Goal: Task Accomplishment & Management: Use online tool/utility

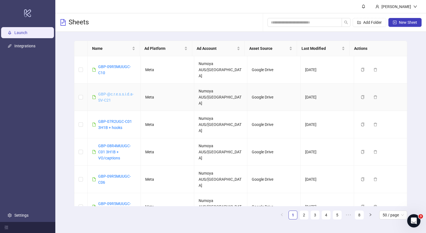
click at [120, 92] on link "GBP-@c.r.e.s.s.i.d.a-SV-C21" at bounding box center [115, 97] width 35 height 11
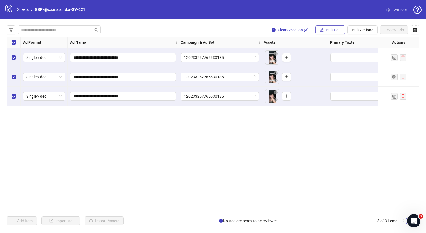
click at [332, 31] on span "Bulk Edit" at bounding box center [333, 30] width 15 height 4
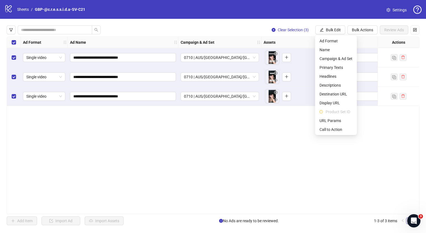
click at [235, 141] on div "**********" at bounding box center [213, 126] width 413 height 178
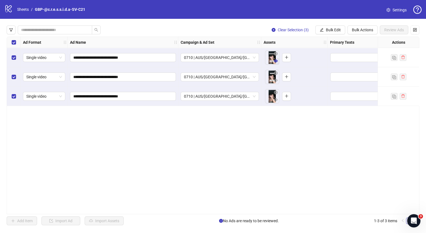
click at [276, 61] on icon "eye" at bounding box center [276, 61] width 4 height 4
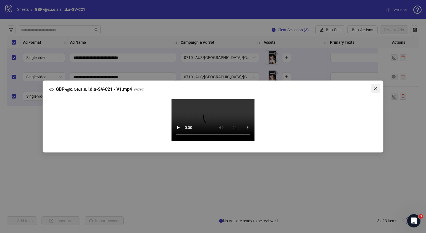
click at [376, 89] on icon "close" at bounding box center [376, 88] width 4 height 4
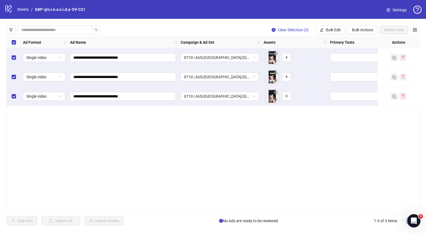
click at [236, 151] on div "**********" at bounding box center [213, 126] width 413 height 178
click at [276, 62] on icon "eye" at bounding box center [276, 61] width 4 height 3
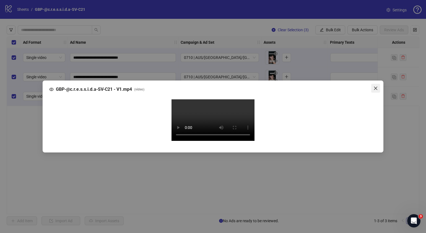
click at [376, 86] on icon "close" at bounding box center [376, 88] width 4 height 4
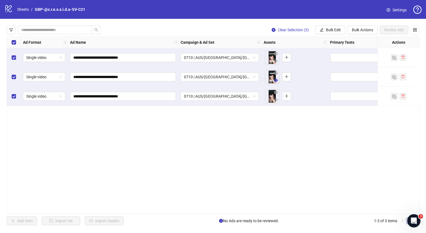
click at [275, 81] on icon "eye" at bounding box center [276, 80] width 4 height 3
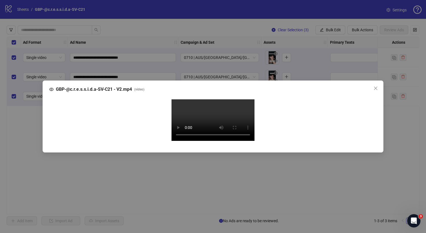
click at [376, 84] on button "Close" at bounding box center [376, 88] width 9 height 9
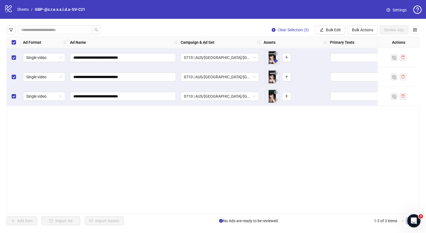
click at [276, 62] on icon "eye" at bounding box center [276, 61] width 4 height 3
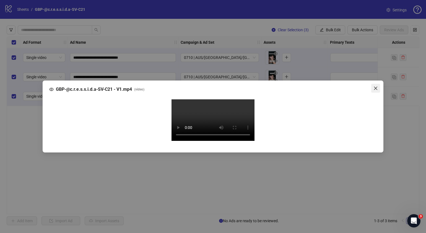
click at [375, 86] on icon "close" at bounding box center [376, 88] width 4 height 4
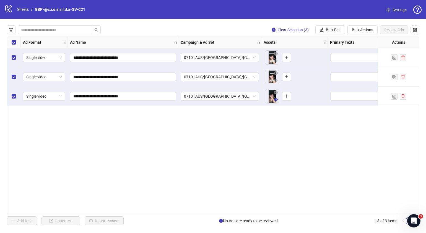
click at [276, 100] on icon "eye" at bounding box center [276, 99] width 4 height 3
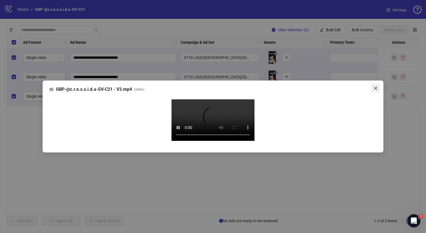
click at [376, 86] on icon "close" at bounding box center [376, 88] width 4 height 4
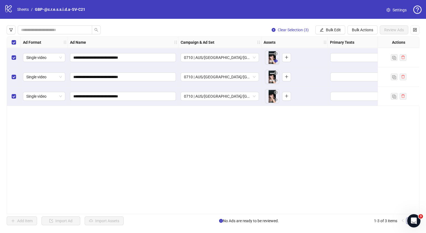
click at [277, 61] on icon "eye" at bounding box center [276, 61] width 4 height 3
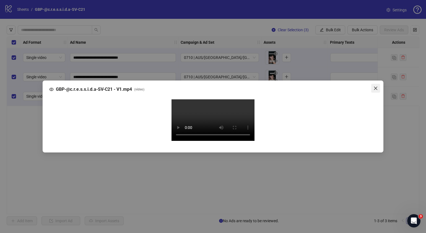
click at [376, 87] on icon "close" at bounding box center [375, 88] width 3 height 3
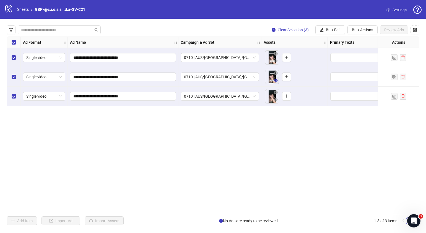
click at [277, 81] on icon "eye" at bounding box center [276, 80] width 4 height 4
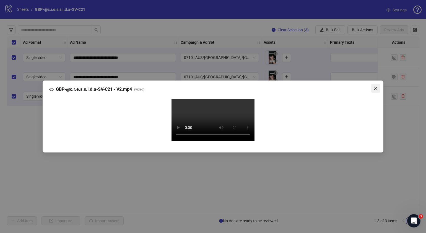
click at [378, 86] on span "Close" at bounding box center [376, 88] width 9 height 4
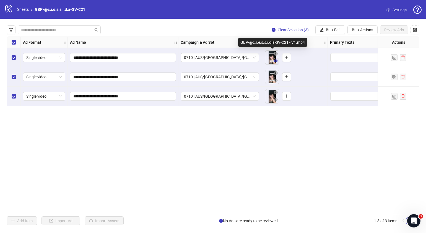
click at [277, 63] on button "button" at bounding box center [276, 61] width 7 height 7
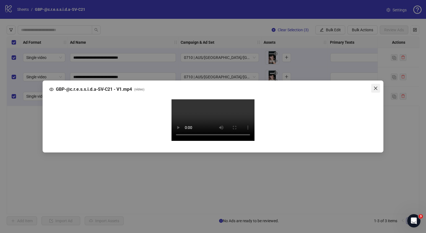
click at [377, 86] on icon "close" at bounding box center [376, 88] width 4 height 4
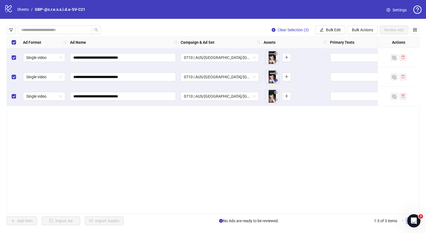
click at [277, 80] on icon "eye" at bounding box center [276, 80] width 4 height 3
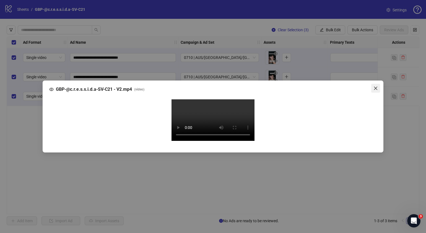
click at [373, 86] on span "Close" at bounding box center [376, 88] width 9 height 4
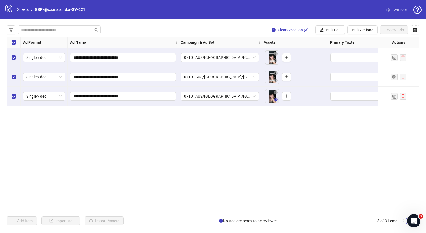
click at [277, 100] on icon "eye" at bounding box center [276, 99] width 4 height 3
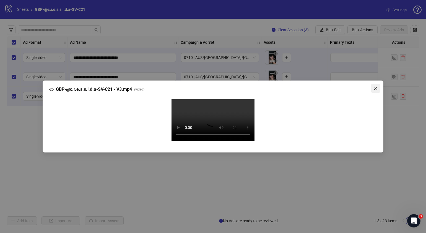
click at [374, 86] on icon "close" at bounding box center [376, 88] width 4 height 4
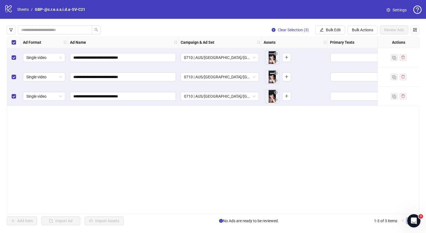
drag, startPoint x: 176, startPoint y: 211, endPoint x: 209, endPoint y: 202, distance: 34.0
click at [209, 202] on div "**********" at bounding box center [213, 126] width 413 height 178
click at [340, 28] on span "Bulk Edit" at bounding box center [333, 30] width 15 height 4
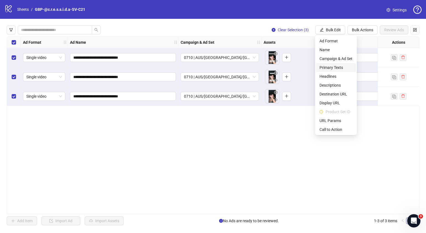
click at [340, 69] on span "Primary Texts" at bounding box center [336, 68] width 33 height 6
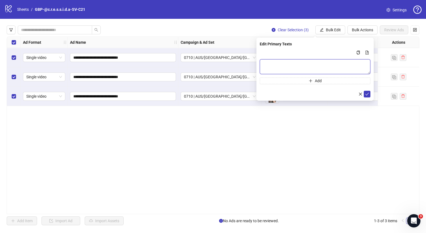
click at [336, 68] on textarea "Multi-text input container - paste or copy values" at bounding box center [315, 66] width 111 height 15
paste textarea "**********"
type textarea "**********"
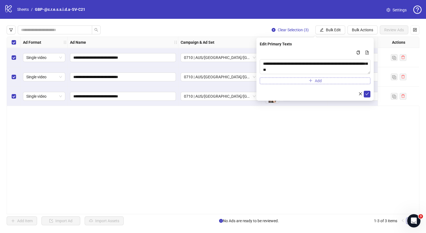
click at [331, 79] on button "Add" at bounding box center [315, 81] width 111 height 7
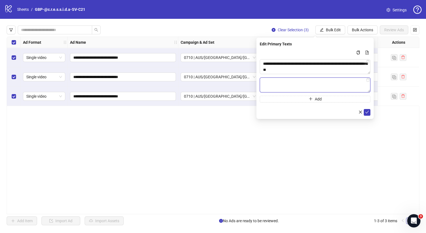
paste textarea "**********"
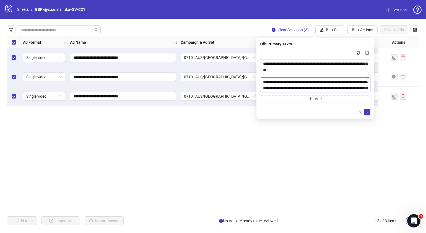
scroll to position [4, 0]
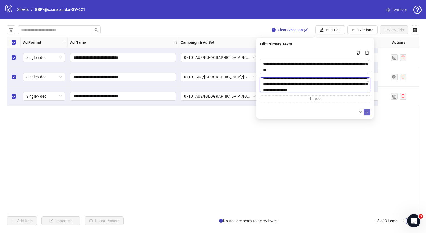
type textarea "**********"
click at [365, 112] on button "submit" at bounding box center [367, 112] width 7 height 7
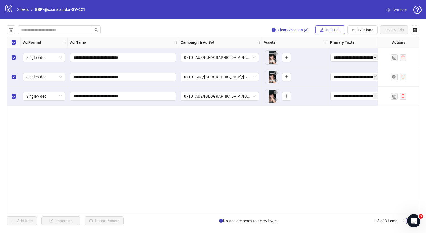
click at [341, 31] on span "Bulk Edit" at bounding box center [333, 30] width 15 height 4
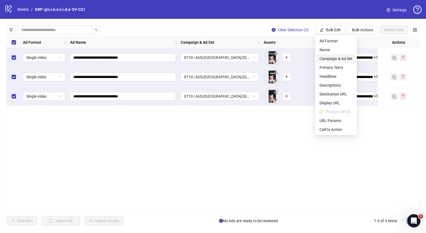
click at [339, 60] on span "Campaign & Ad Set" at bounding box center [336, 59] width 33 height 6
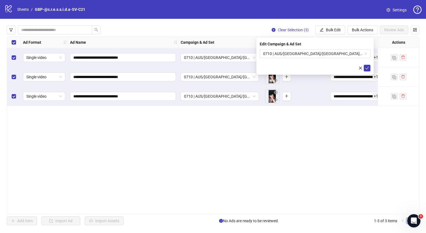
click at [335, 142] on div "**********" at bounding box center [213, 126] width 413 height 178
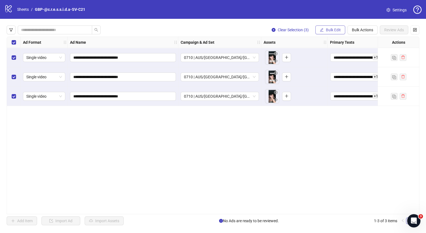
click at [338, 29] on span "Bulk Edit" at bounding box center [333, 30] width 15 height 4
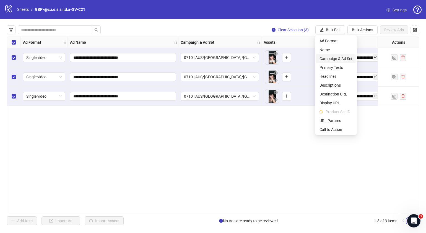
click at [334, 59] on span "Campaign & Ad Set" at bounding box center [336, 59] width 33 height 6
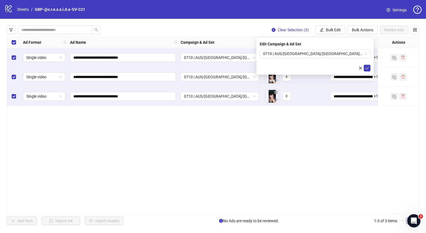
click at [288, 152] on div "**********" at bounding box center [213, 126] width 413 height 178
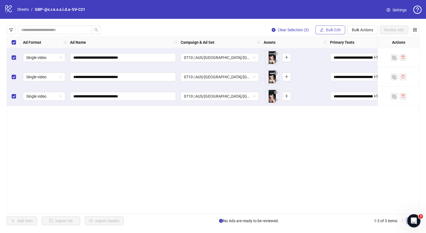
click at [327, 30] on span "Bulk Edit" at bounding box center [333, 30] width 15 height 4
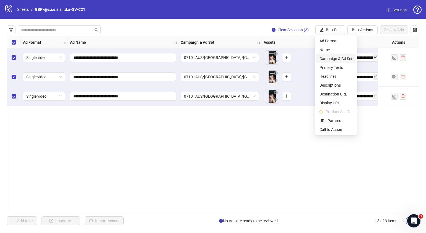
click at [333, 58] on span "Campaign & Ad Set" at bounding box center [336, 59] width 33 height 6
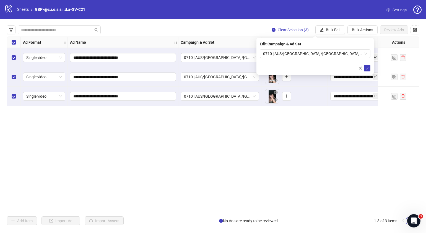
click at [316, 137] on div "**********" at bounding box center [213, 126] width 413 height 178
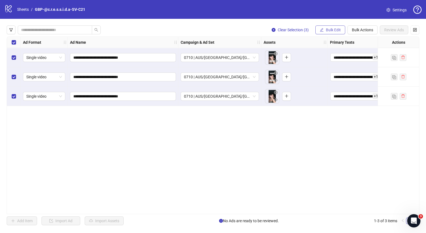
click at [337, 32] on span "Bulk Edit" at bounding box center [333, 30] width 15 height 4
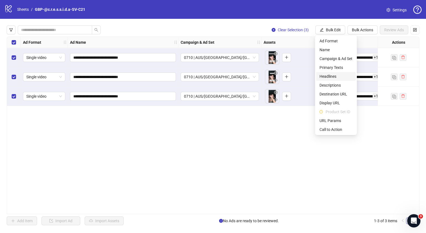
click at [339, 75] on span "Headlines" at bounding box center [336, 76] width 33 height 6
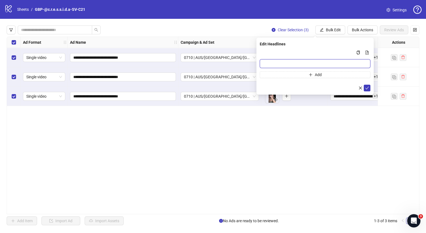
click at [288, 65] on input "Multi-input container - paste or copy values" at bounding box center [315, 63] width 111 height 9
click at [292, 63] on input "Multi-input container - paste or copy values" at bounding box center [315, 63] width 111 height 9
type input "**********"
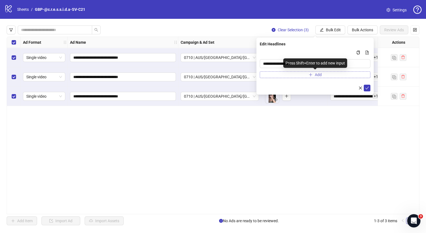
click at [323, 75] on button "Add" at bounding box center [315, 74] width 111 height 7
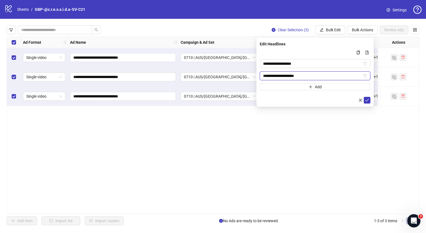
click at [286, 75] on input "**********" at bounding box center [312, 76] width 99 height 6
type input "**********"
click at [367, 99] on icon "check" at bounding box center [368, 100] width 4 height 4
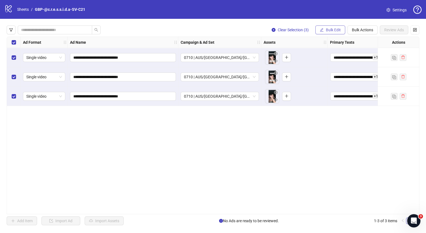
click at [340, 30] on span "Bulk Edit" at bounding box center [333, 30] width 15 height 4
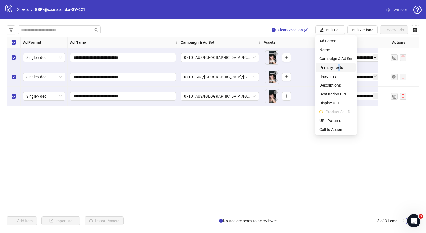
click at [339, 69] on span "Primary Texts" at bounding box center [336, 68] width 33 height 6
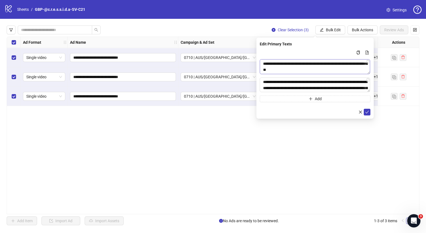
scroll to position [18, 0]
click at [366, 110] on icon "check" at bounding box center [368, 112] width 4 height 4
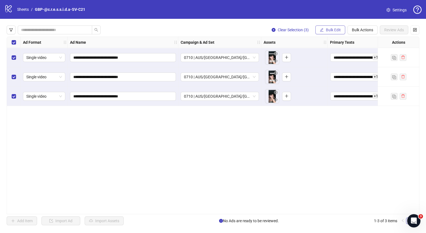
click at [338, 29] on span "Bulk Edit" at bounding box center [333, 30] width 15 height 4
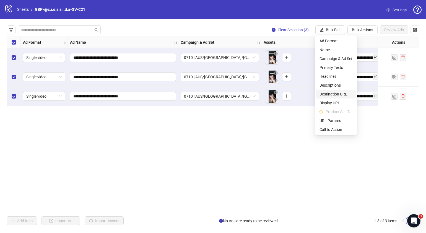
click at [334, 95] on span "Destination URL" at bounding box center [336, 94] width 33 height 6
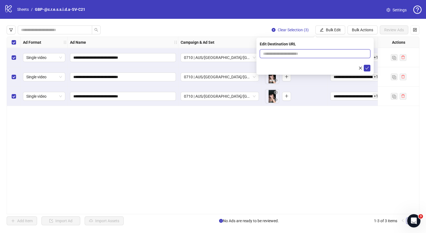
click at [345, 54] on input "text" at bounding box center [313, 54] width 100 height 6
paste input "**********"
type input "**********"
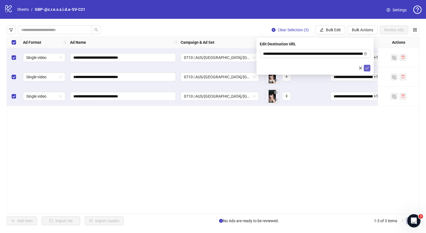
click at [368, 70] on span "submit" at bounding box center [368, 68] width 4 height 4
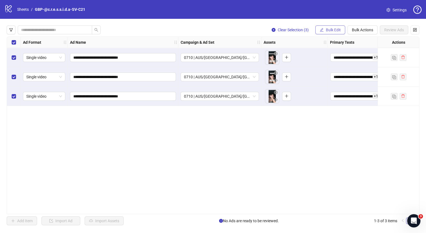
click at [331, 31] on span "Bulk Edit" at bounding box center [333, 30] width 15 height 4
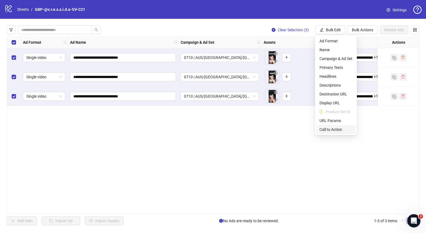
click at [327, 128] on span "Call to Action" at bounding box center [336, 130] width 33 height 6
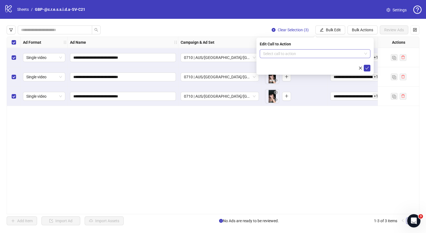
click at [329, 53] on input "search" at bounding box center [312, 54] width 99 height 8
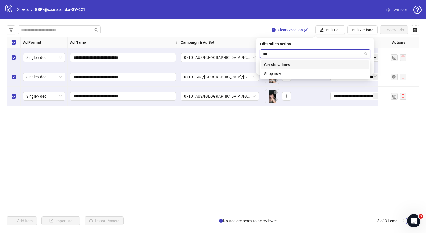
type input "****"
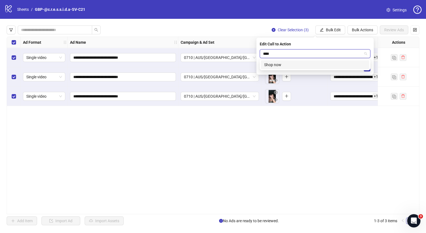
click at [324, 64] on div "Shop now" at bounding box center [315, 65] width 102 height 6
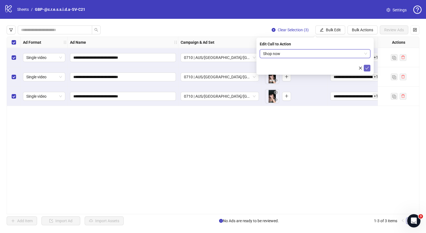
click at [366, 68] on icon "check" at bounding box center [368, 68] width 4 height 4
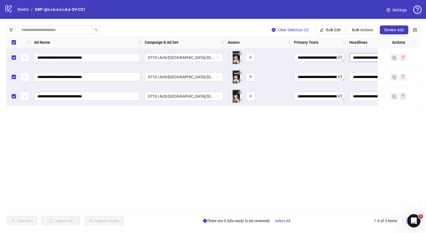
scroll to position [0, 53]
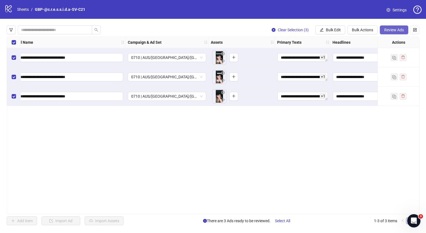
click at [386, 27] on button "Review Ads" at bounding box center [394, 29] width 29 height 9
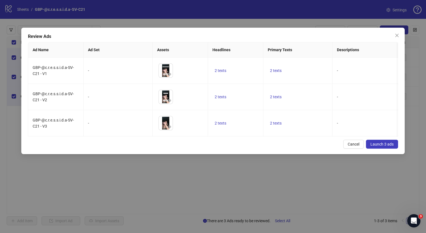
click at [395, 36] on icon "close" at bounding box center [397, 35] width 4 height 4
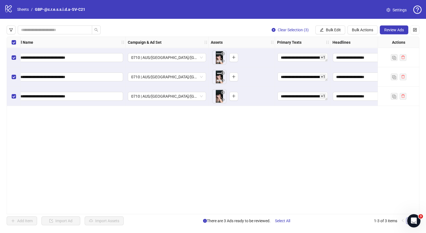
scroll to position [0, 0]
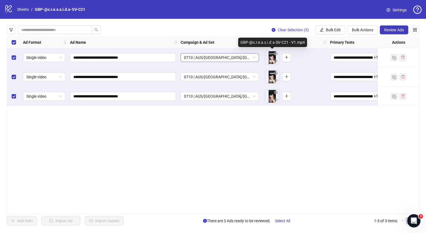
click at [253, 61] on span "0710 | AUS/[GEOGRAPHIC_DATA]/[GEOGRAPHIC_DATA]| GBP-@c.r.e.s.s.i.d.a-SV-C21" at bounding box center [220, 57] width 72 height 8
click at [387, 126] on div "**********" at bounding box center [213, 126] width 413 height 178
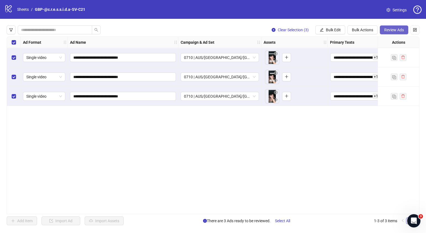
click at [396, 29] on span "Review Ads" at bounding box center [395, 30] width 20 height 4
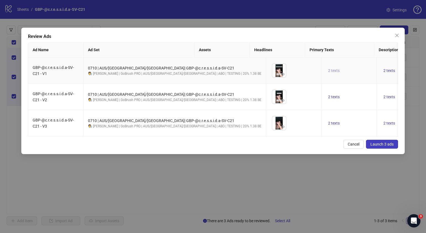
click at [328, 71] on span "2 texts" at bounding box center [334, 70] width 12 height 4
click at [350, 65] on icon "caret-right" at bounding box center [349, 67] width 4 height 4
click at [302, 149] on div "Cancel Launch 3 ads" at bounding box center [213, 144] width 371 height 9
click at [384, 124] on span "2 texts" at bounding box center [390, 123] width 12 height 4
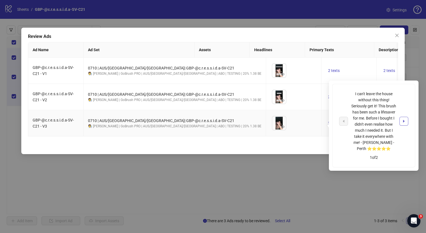
click at [404, 120] on icon "caret-right" at bounding box center [404, 121] width 4 height 4
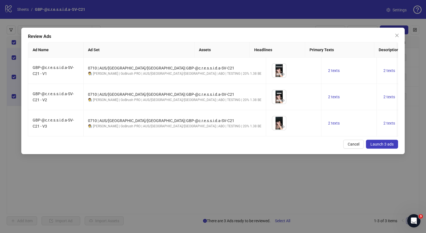
click at [387, 146] on span "Launch 3 ads" at bounding box center [382, 144] width 23 height 4
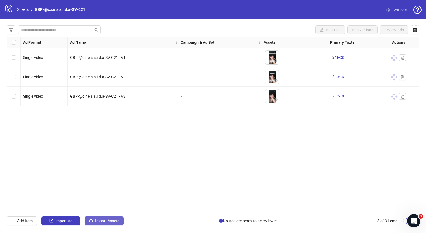
click at [105, 217] on button "Import Assets" at bounding box center [104, 221] width 39 height 9
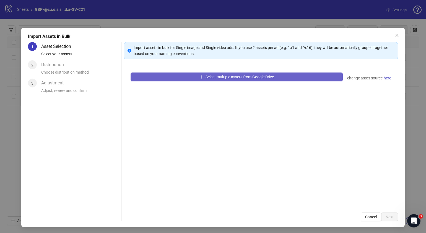
click at [233, 76] on span "Select multiple assets from Google Drive" at bounding box center [240, 77] width 68 height 4
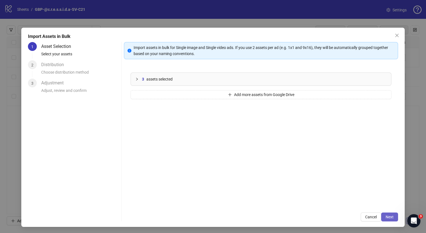
click at [390, 218] on button "Next" at bounding box center [390, 217] width 17 height 9
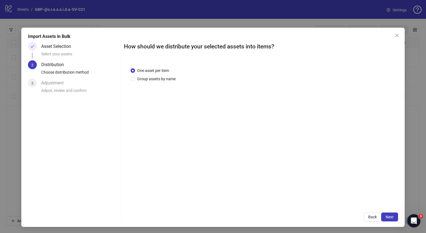
click at [390, 217] on button "Next" at bounding box center [390, 217] width 17 height 9
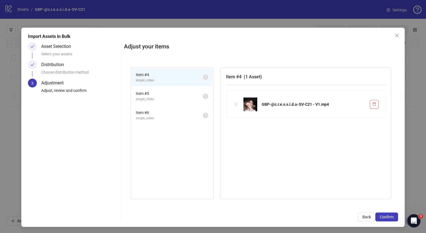
click at [390, 217] on button "Confirm" at bounding box center [387, 217] width 23 height 9
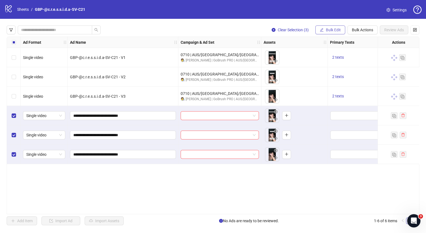
click at [338, 27] on button "Bulk Edit" at bounding box center [331, 29] width 30 height 9
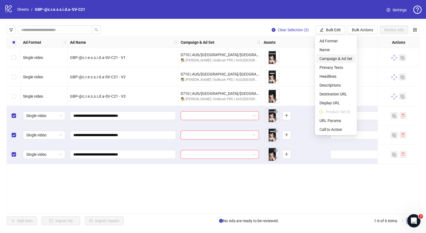
click at [339, 59] on span "Campaign & Ad Set" at bounding box center [336, 59] width 33 height 6
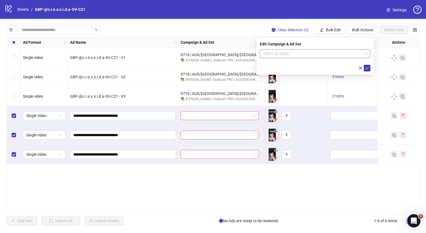
click at [365, 53] on span at bounding box center [315, 54] width 104 height 8
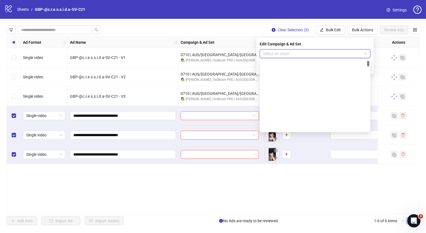
scroll to position [104, 0]
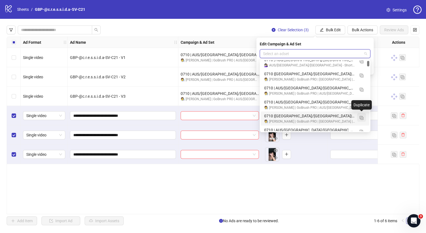
click at [362, 118] on img "button" at bounding box center [362, 118] width 4 height 4
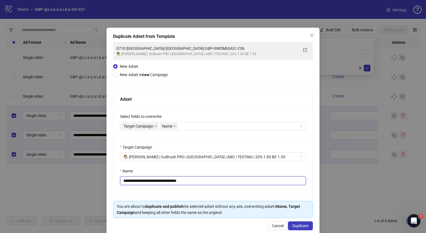
drag, startPoint x: 202, startPoint y: 179, endPoint x: 149, endPoint y: 181, distance: 53.7
click at [149, 181] on input "**********" at bounding box center [213, 180] width 186 height 9
paste input "***"
type input "**********"
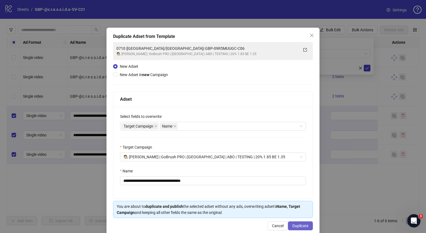
click at [294, 224] on span "Duplicate" at bounding box center [301, 226] width 16 height 4
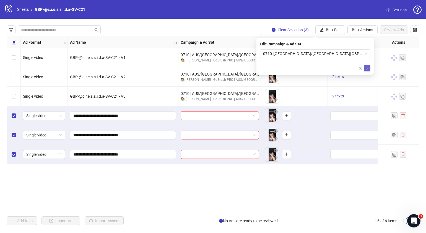
click at [367, 68] on icon "check" at bounding box center [368, 68] width 4 height 4
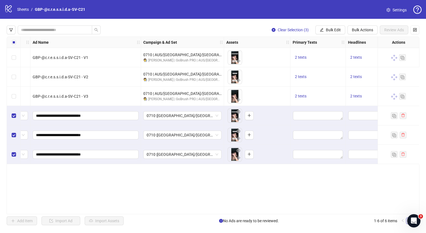
scroll to position [0, 115]
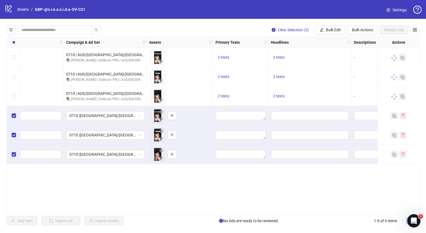
click at [335, 196] on div "Ad Format Ad Name Campaign & Ad Set Assets Primary Texts Headlines Descriptions…" at bounding box center [213, 126] width 413 height 178
click at [219, 58] on span "2 texts" at bounding box center [224, 57] width 12 height 4
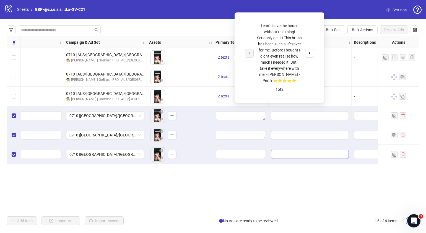
drag, startPoint x: 271, startPoint y: 191, endPoint x: 273, endPoint y: 153, distance: 38.5
click at [271, 191] on div "Ad Format Ad Name Campaign & Ad Set Assets Primary Texts Headlines Descriptions…" at bounding box center [213, 126] width 413 height 178
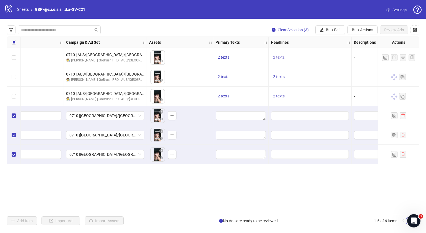
click at [281, 58] on span "2 texts" at bounding box center [279, 57] width 12 height 4
drag, startPoint x: 355, startPoint y: 54, endPoint x: 312, endPoint y: 55, distance: 42.7
click at [312, 55] on div "Honest Review Numoya" at bounding box center [335, 53] width 46 height 6
copy div "Honest Review Numoya"
click at [338, 30] on span "Bulk Edit" at bounding box center [333, 30] width 15 height 4
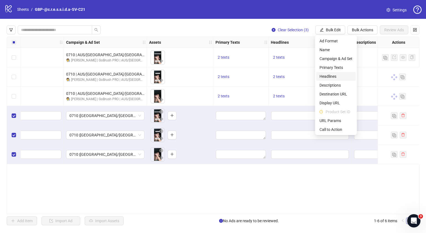
click at [335, 74] on span "Headlines" at bounding box center [336, 76] width 33 height 6
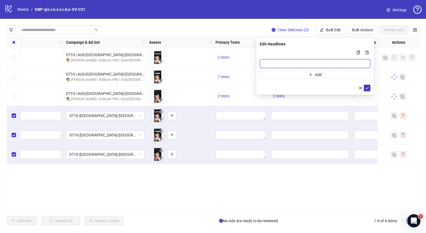
click at [302, 61] on input "Multi-input container - paste or copy values" at bounding box center [315, 63] width 111 height 9
paste input "**********"
type input "**********"
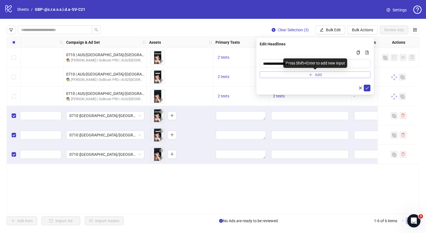
click at [296, 73] on button "Add" at bounding box center [315, 74] width 111 height 7
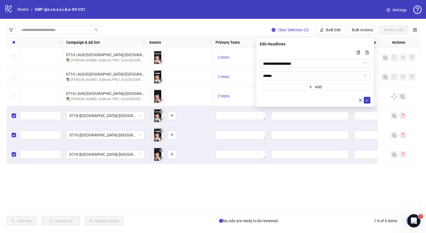
click at [313, 192] on div "Ad Format Ad Name Campaign & Ad Set Assets Primary Texts Headlines Descriptions…" at bounding box center [213, 126] width 413 height 178
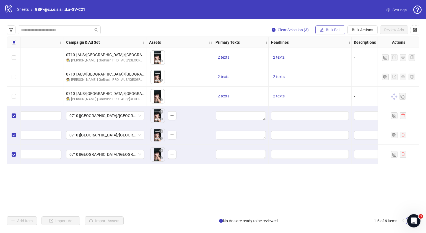
click at [335, 32] on span "Bulk Edit" at bounding box center [333, 30] width 15 height 4
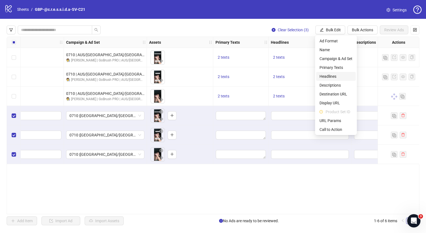
click at [334, 74] on span "Headlines" at bounding box center [336, 76] width 33 height 6
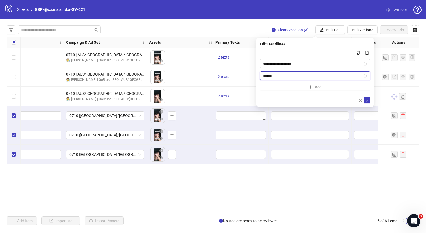
click at [295, 77] on input "******" at bounding box center [312, 76] width 99 height 6
type input "**********"
click at [367, 98] on icon "check" at bounding box center [368, 100] width 4 height 4
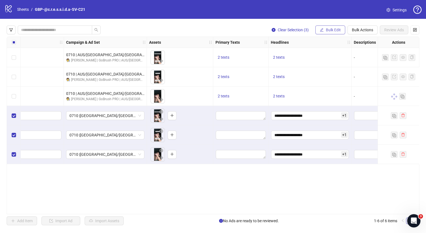
click at [335, 30] on span "Bulk Edit" at bounding box center [333, 30] width 15 height 4
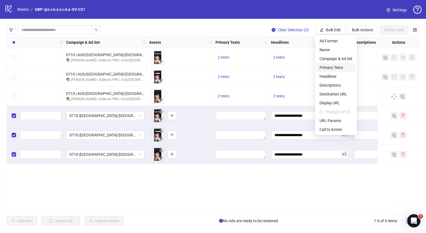
click at [343, 69] on span "Primary Texts" at bounding box center [336, 68] width 33 height 6
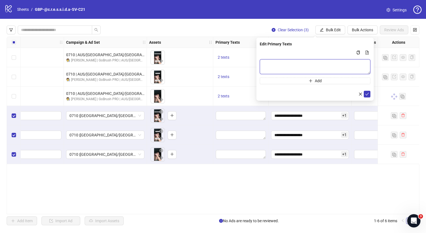
click at [324, 68] on textarea "Multi-text input container - paste or copy values" at bounding box center [315, 66] width 111 height 15
paste textarea "**********"
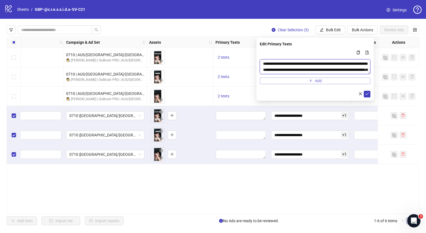
scroll to position [16, 0]
type textarea "**********"
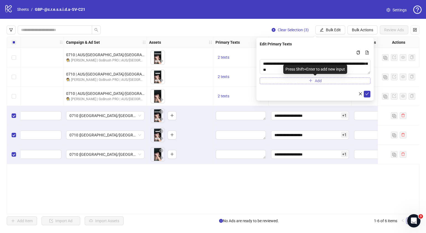
click at [315, 83] on button "Add" at bounding box center [315, 81] width 111 height 7
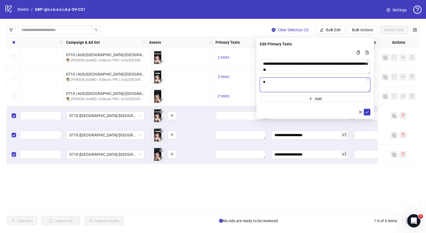
paste textarea "**********"
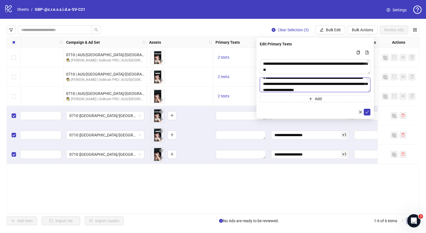
scroll to position [0, 0]
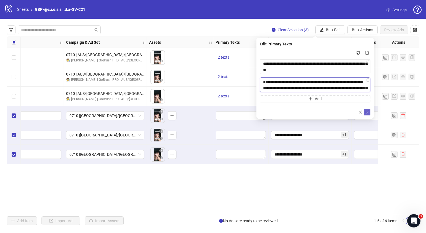
type textarea "**********"
click at [366, 112] on icon "check" at bounding box center [368, 112] width 4 height 4
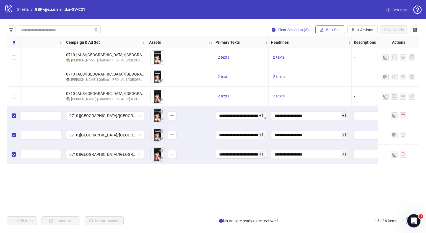
click at [326, 29] on span "Bulk Edit" at bounding box center [333, 30] width 15 height 4
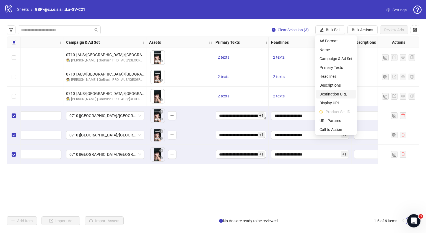
click at [339, 94] on span "Destination URL" at bounding box center [336, 94] width 33 height 6
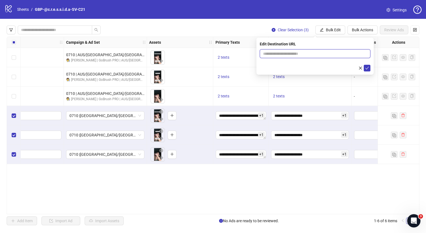
click at [306, 54] on input "text" at bounding box center [313, 54] width 100 height 6
paste input "**********"
type input "**********"
click at [368, 67] on icon "check" at bounding box center [368, 68] width 4 height 4
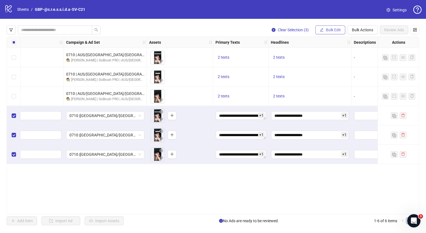
click at [340, 29] on span "Bulk Edit" at bounding box center [333, 30] width 15 height 4
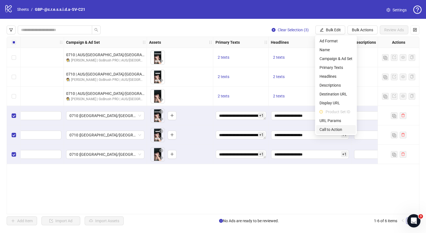
click at [343, 131] on span "Call to Action" at bounding box center [336, 130] width 33 height 6
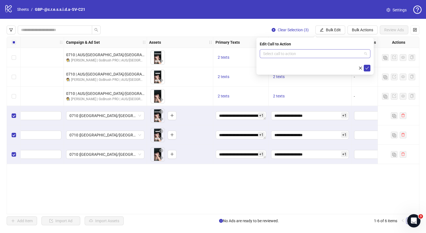
click at [320, 55] on input "search" at bounding box center [312, 54] width 99 height 8
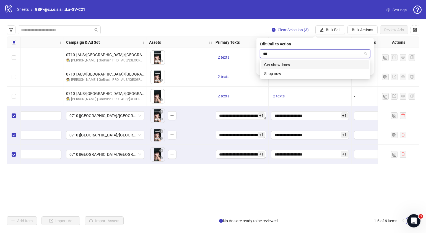
type input "****"
click at [328, 65] on div "Shop now" at bounding box center [315, 65] width 102 height 6
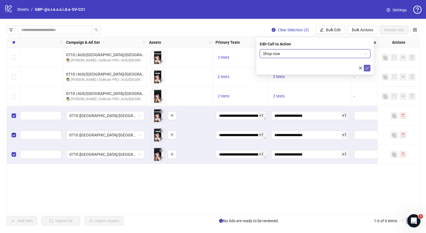
click at [366, 69] on icon "check" at bounding box center [368, 68] width 4 height 4
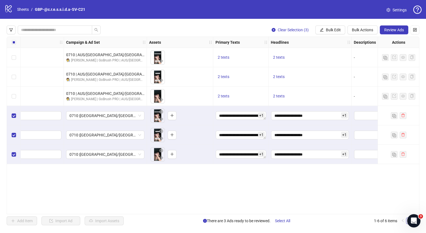
drag, startPoint x: 228, startPoint y: 211, endPoint x: 215, endPoint y: 214, distance: 13.3
click at [215, 214] on div "Ad Format Ad Name Campaign & Ad Set Assets Primary Texts Headlines Descriptions…" at bounding box center [213, 126] width 413 height 178
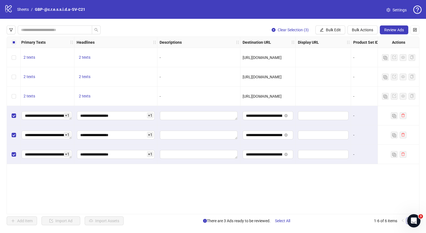
scroll to position [0, 325]
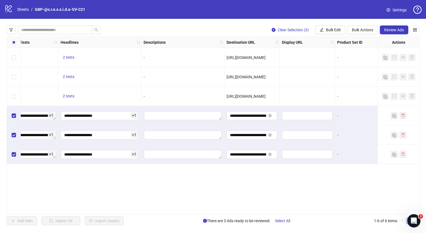
click at [271, 211] on div "Ad Format Ad Name Campaign & Ad Set Assets Primary Texts Headlines Descriptions…" at bounding box center [213, 126] width 413 height 178
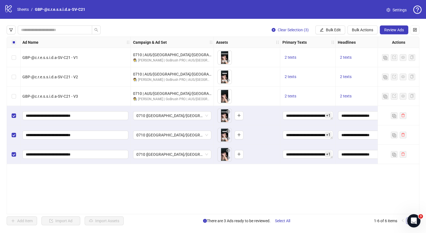
scroll to position [0, 0]
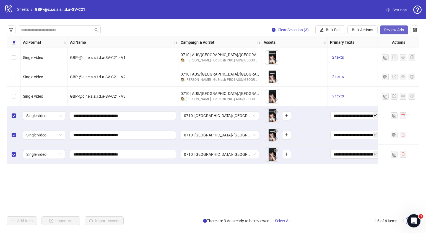
click at [392, 27] on button "Review Ads" at bounding box center [394, 29] width 29 height 9
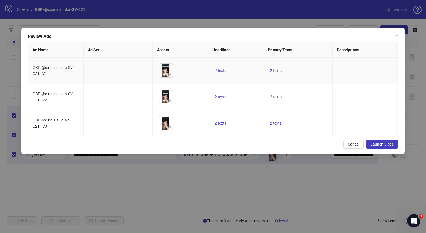
click at [219, 74] on td "2 texts" at bounding box center [235, 71] width 55 height 26
click at [222, 69] on span "2 texts" at bounding box center [221, 70] width 12 height 4
click at [311, 66] on button "button" at bounding box center [307, 66] width 9 height 9
drag, startPoint x: 314, startPoint y: 152, endPoint x: 285, endPoint y: 135, distance: 34.0
click at [314, 149] on div "Cancel Launch 3 ads" at bounding box center [213, 144] width 371 height 9
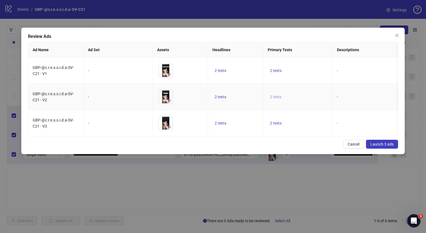
click at [276, 96] on span "2 texts" at bounding box center [276, 97] width 12 height 4
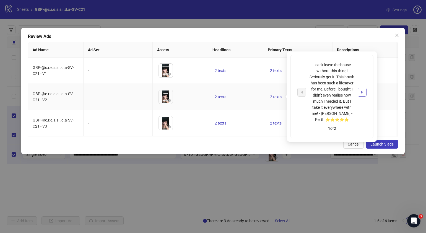
click at [363, 91] on icon "caret-right" at bounding box center [363, 92] width 4 height 4
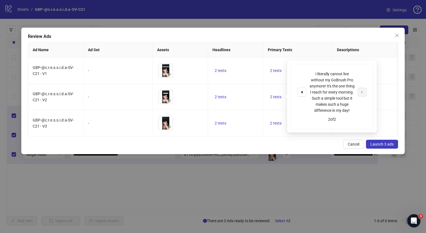
drag, startPoint x: 254, startPoint y: 145, endPoint x: 186, endPoint y: 135, distance: 68.5
click at [254, 145] on div "Cancel Launch 3 ads" at bounding box center [213, 144] width 371 height 9
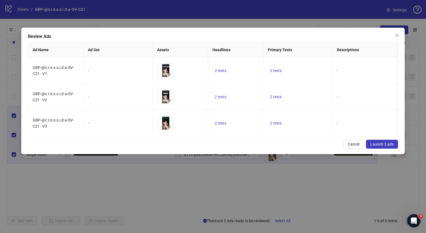
click at [380, 146] on span "Launch 3 ads" at bounding box center [382, 144] width 23 height 4
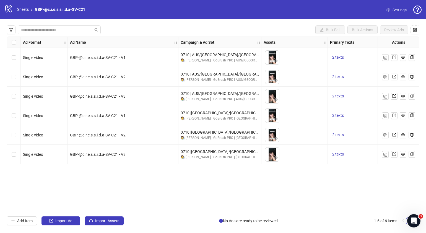
click at [221, 179] on div "Ad Format Ad Name Campaign & Ad Set Assets Primary Texts Headlines Descriptions…" at bounding box center [213, 126] width 413 height 178
drag, startPoint x: 187, startPoint y: 212, endPoint x: 197, endPoint y: 209, distance: 10.2
click at [197, 210] on div "Ad Format Ad Name Campaign & Ad Set Assets Primary Texts Headlines Descriptions…" at bounding box center [213, 126] width 413 height 178
click at [340, 96] on span "2 texts" at bounding box center [339, 96] width 12 height 4
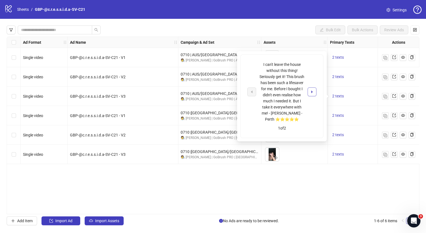
click at [314, 90] on button "button" at bounding box center [312, 92] width 9 height 9
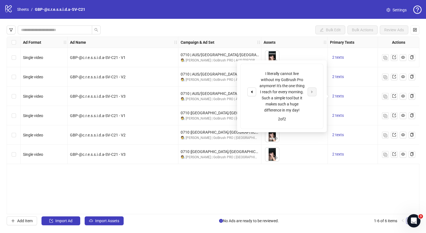
click at [345, 181] on div "Ad Format Ad Name Campaign & Ad Set Assets Primary Texts Headlines Descriptions…" at bounding box center [213, 126] width 413 height 178
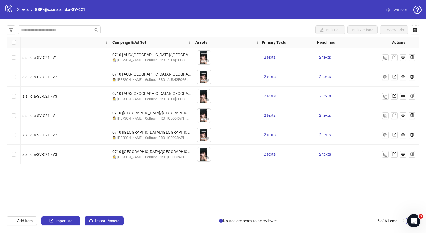
scroll to position [0, 86]
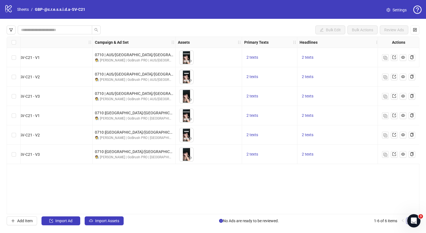
click at [310, 128] on div "2 texts" at bounding box center [339, 134] width 83 height 19
click at [310, 136] on span "2 texts" at bounding box center [308, 135] width 12 height 4
click at [396, 132] on button "button" at bounding box center [394, 130] width 9 height 9
click at [339, 182] on div "Ad Format Ad Name Campaign & Ad Set Assets Primary Texts Headlines Descriptions…" at bounding box center [213, 126] width 413 height 178
drag, startPoint x: 213, startPoint y: 212, endPoint x: 116, endPoint y: 175, distance: 103.6
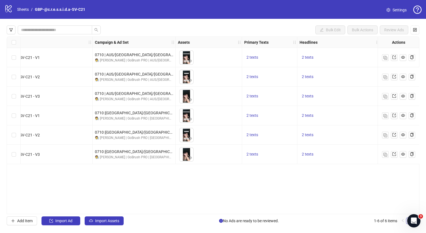
click at [123, 193] on div "Ad Format Ad Name Campaign & Ad Set Assets Primary Texts Headlines Descriptions…" at bounding box center [213, 126] width 413 height 178
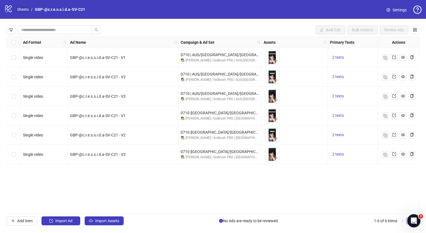
click at [19, 8] on link "Sheets" at bounding box center [23, 9] width 14 height 6
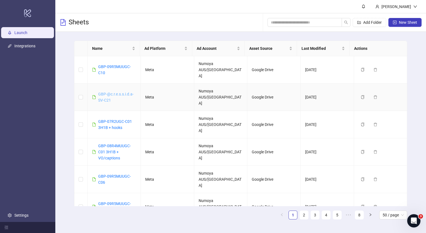
click at [119, 92] on link "GBP-@c.r.e.s.s.i.d.a-SV-C21" at bounding box center [115, 97] width 35 height 11
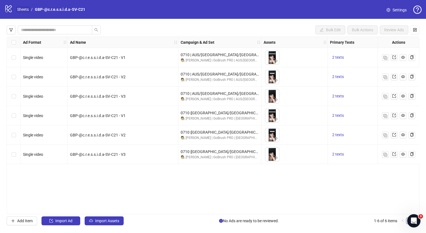
click at [22, 8] on link "Sheets" at bounding box center [23, 9] width 14 height 6
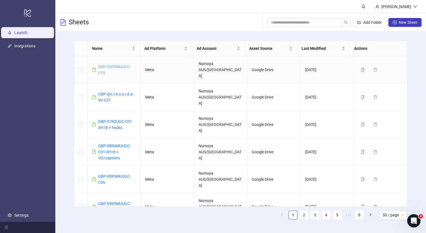
click at [122, 65] on link "GBP-09R5MUUGC-C10" at bounding box center [114, 70] width 33 height 11
click at [108, 119] on link "GBP-07R2UGC-C01 3H1B + hooks" at bounding box center [115, 124] width 34 height 11
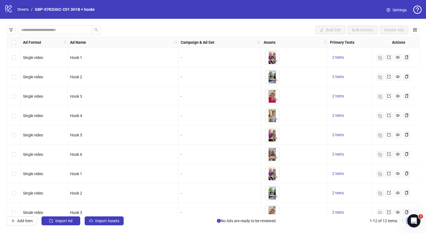
click at [22, 9] on link "Sheets" at bounding box center [23, 9] width 14 height 6
